Goal: Go to known website: Access a specific website the user already knows

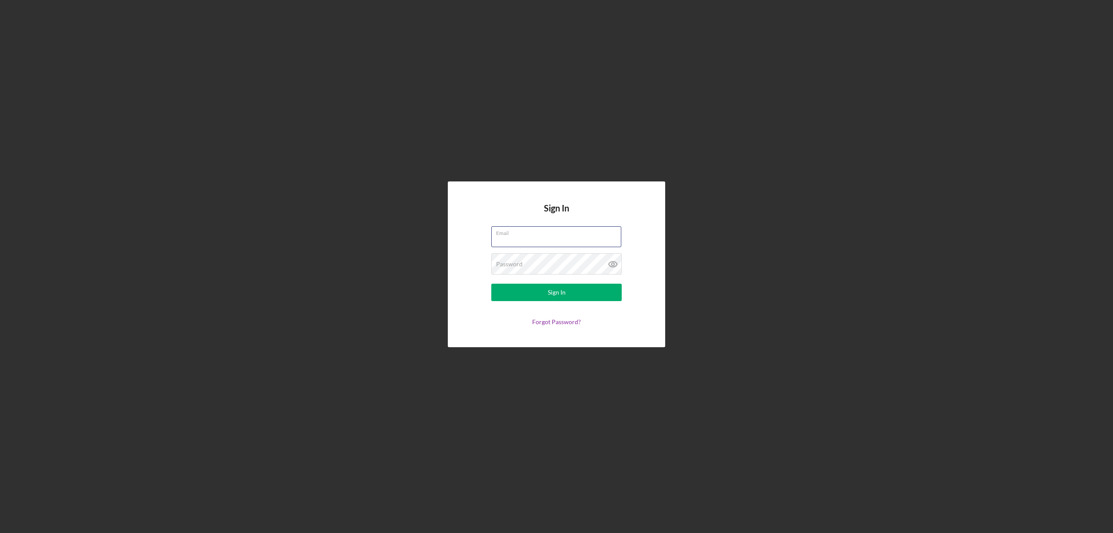
type input "[EMAIL_ADDRESS][DOMAIN_NAME]"
click at [529, 290] on button "Sign In" at bounding box center [556, 291] width 130 height 17
